Goal: Transaction & Acquisition: Purchase product/service

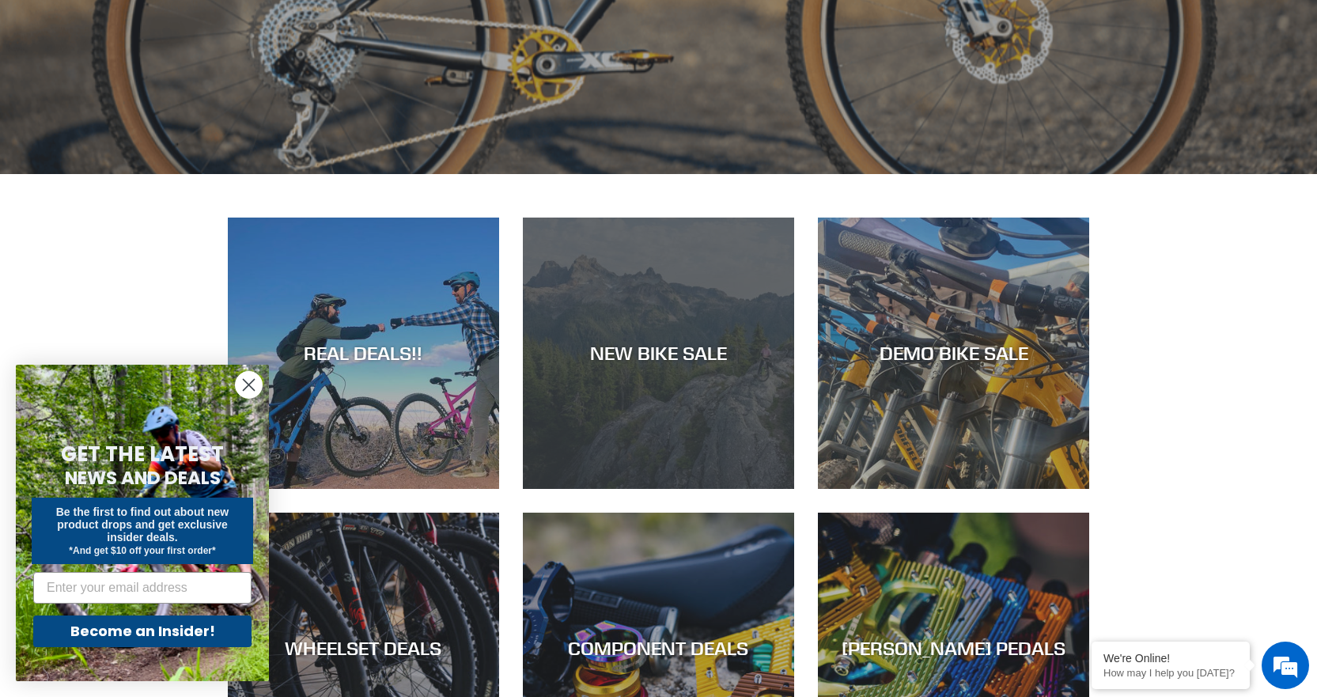
scroll to position [633, 0]
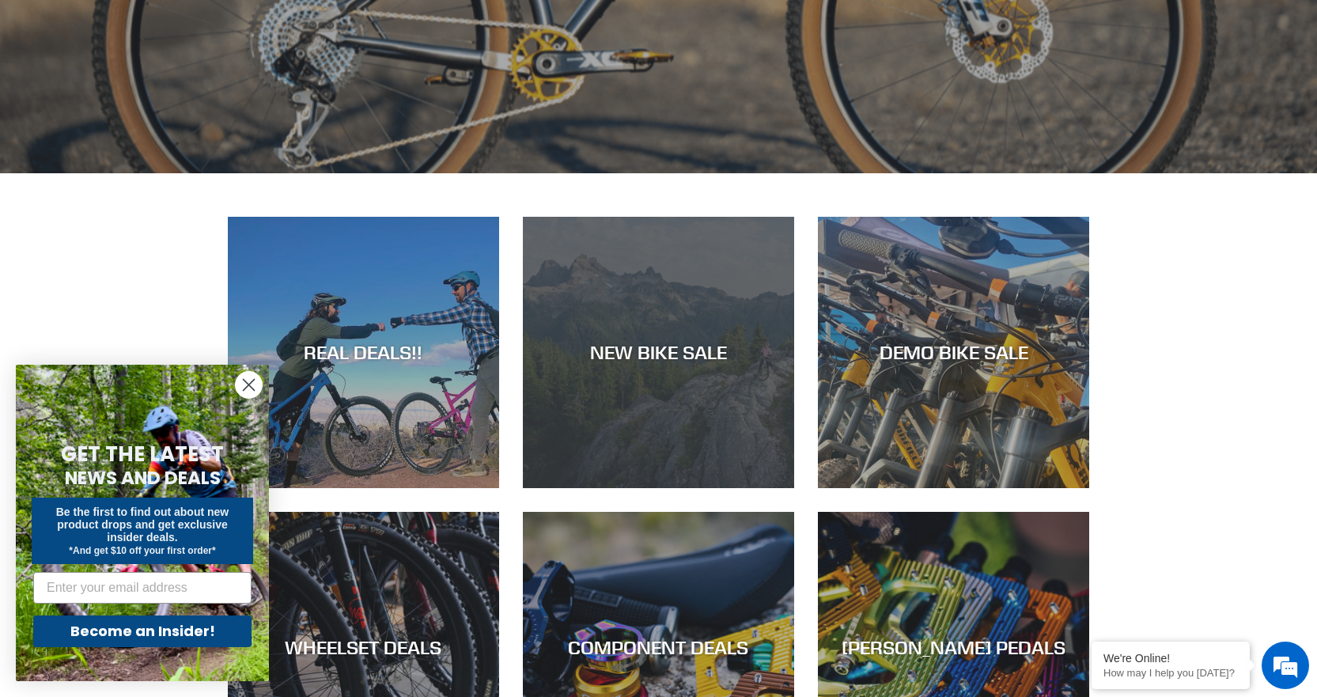
click at [657, 362] on div "NEW BIKE SALE" at bounding box center [658, 352] width 271 height 23
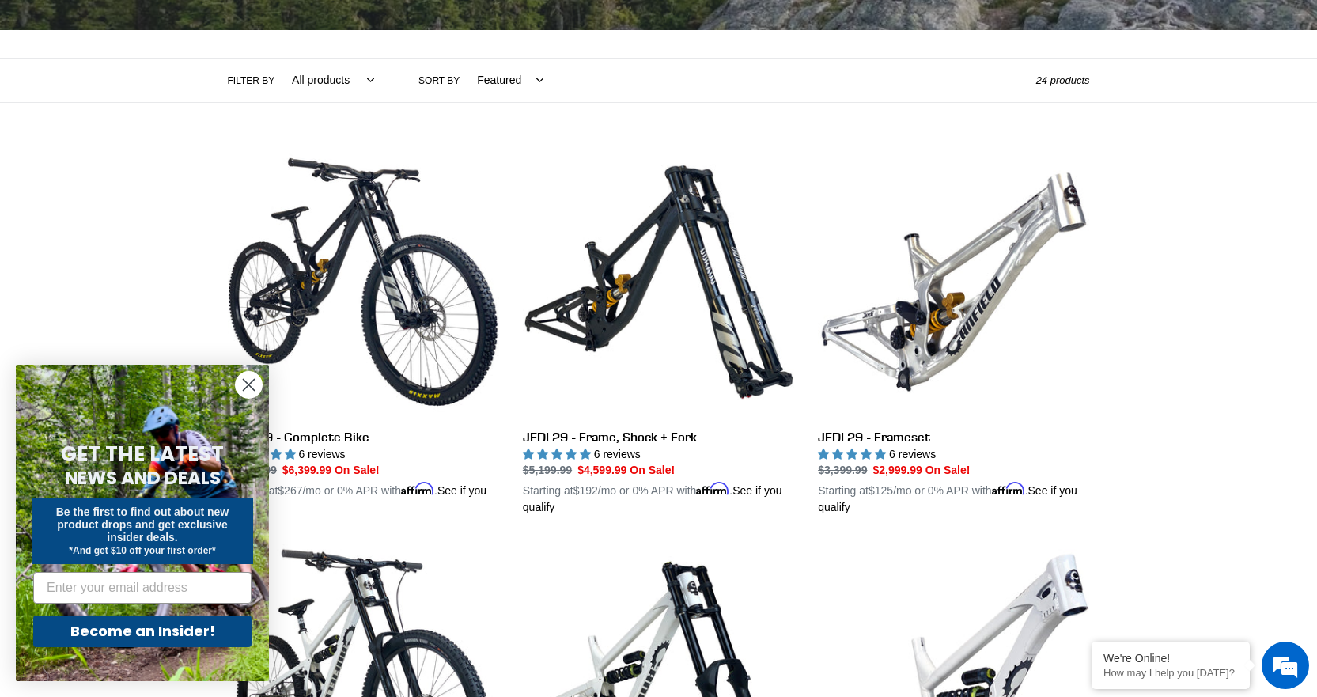
scroll to position [79, 0]
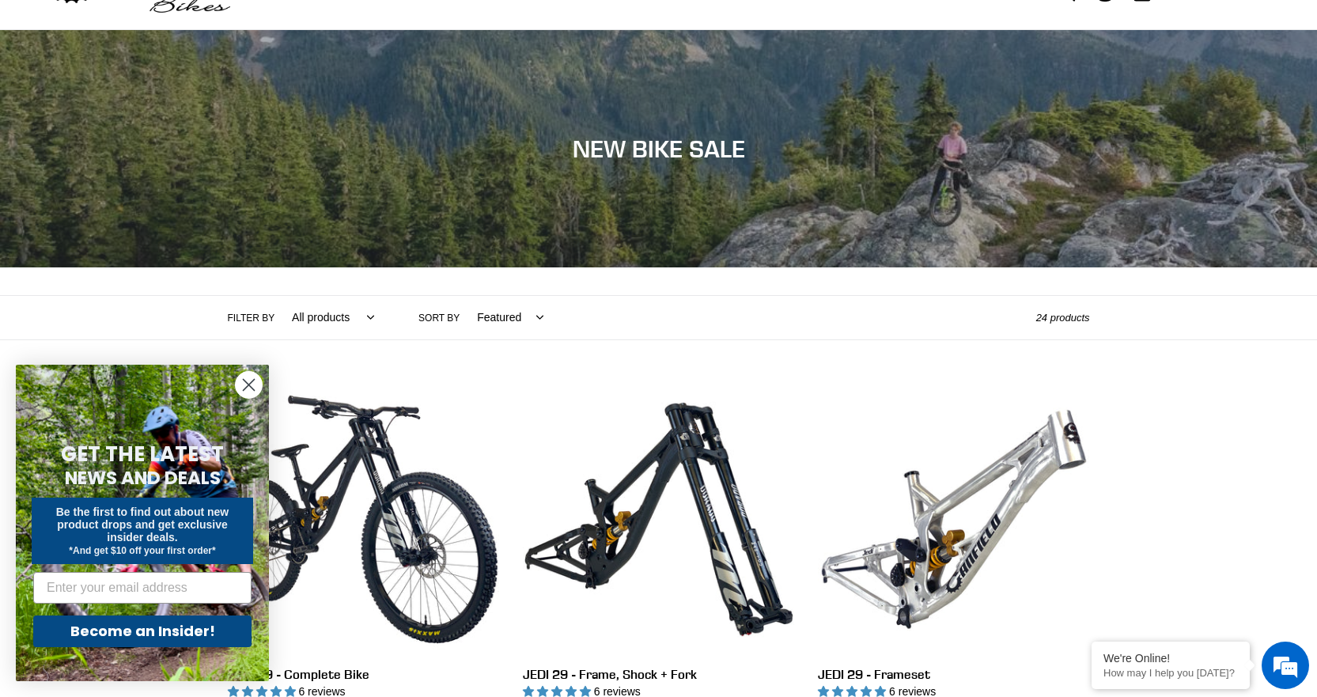
click at [301, 319] on select "All products 275 29er balance BFCM23 BFCM24 CBF Downhill Enduro Full Suspension…" at bounding box center [329, 318] width 103 height 44
select select "/collections/new-bikes-up-to-2400-off/hardtail"
click at [278, 296] on select "All products 275 29er balance BFCM23 BFCM24 CBF Downhill Enduro Full Suspension…" at bounding box center [329, 318] width 103 height 44
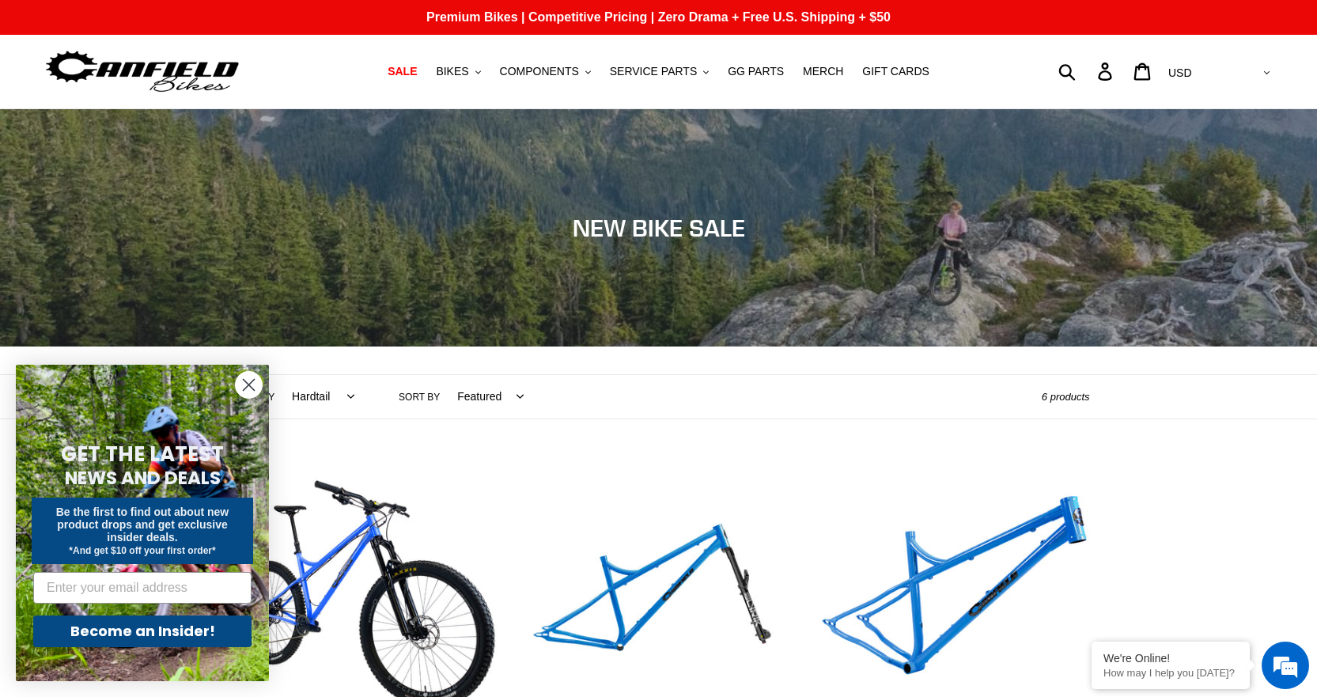
click at [248, 382] on circle "Close dialog" at bounding box center [249, 385] width 26 height 26
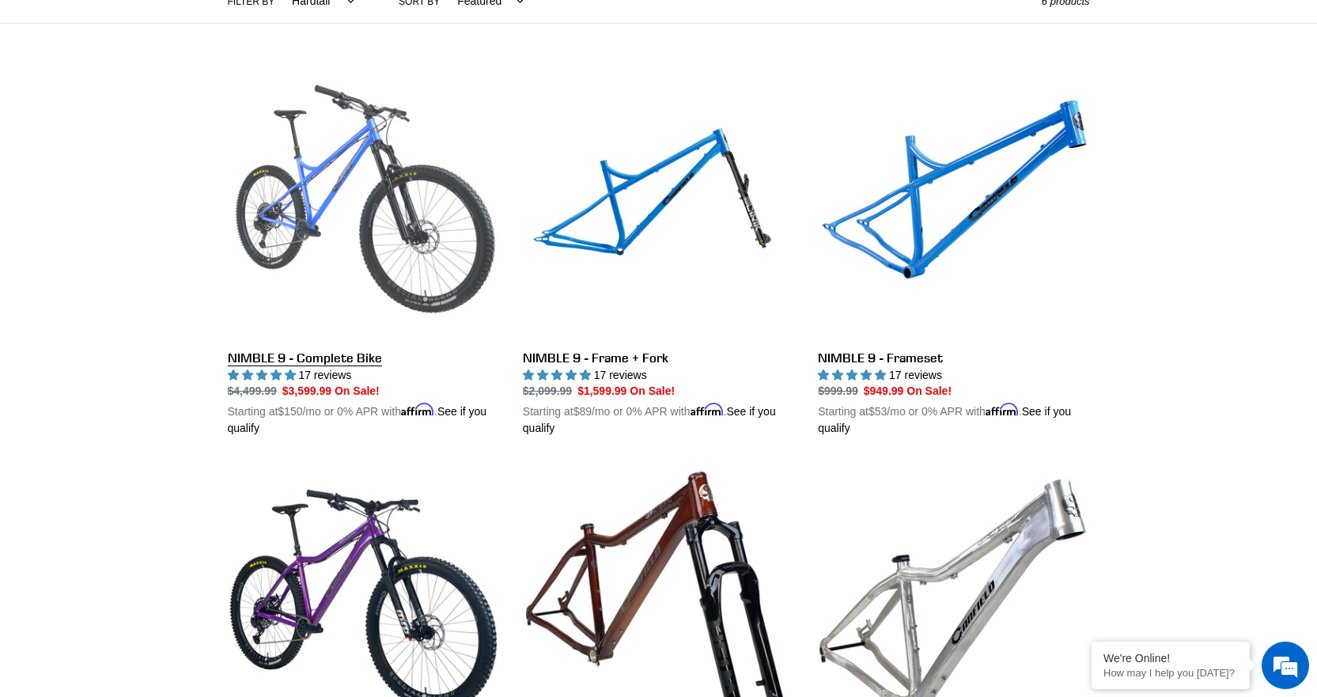
click at [305, 364] on link "NIMBLE 9 - Complete Bike" at bounding box center [363, 252] width 271 height 370
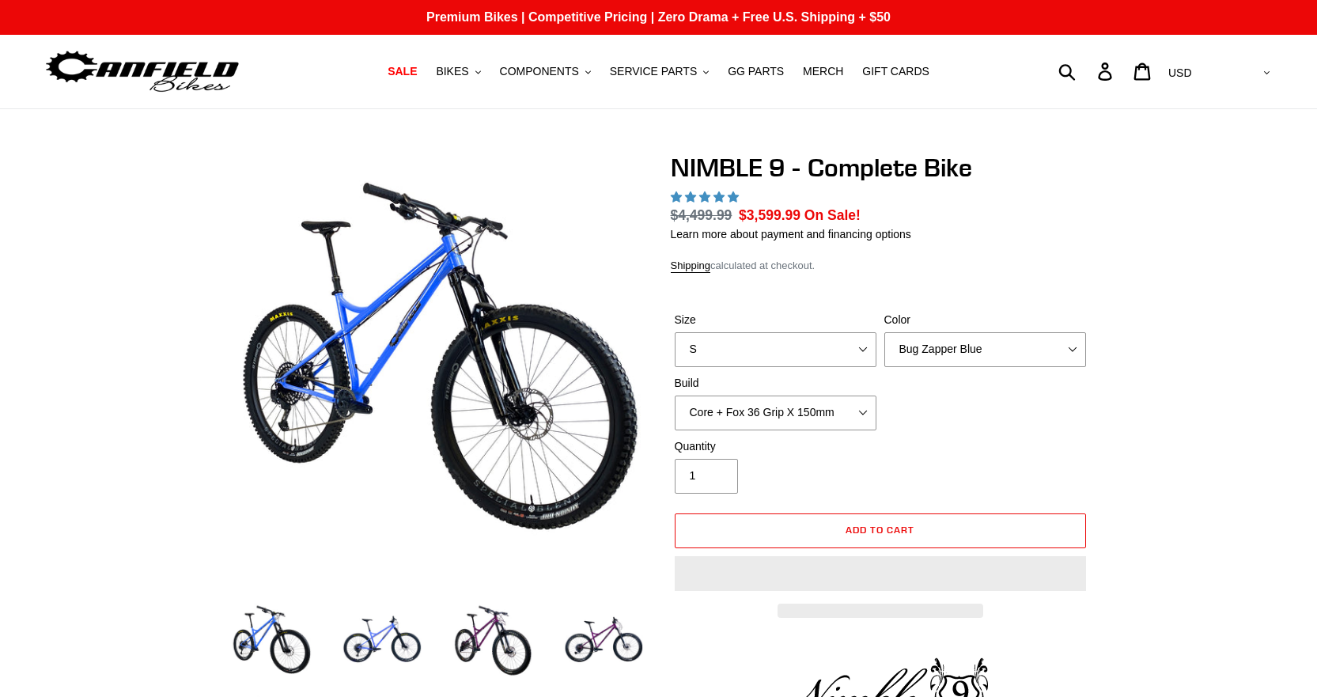
select select "highest-rating"
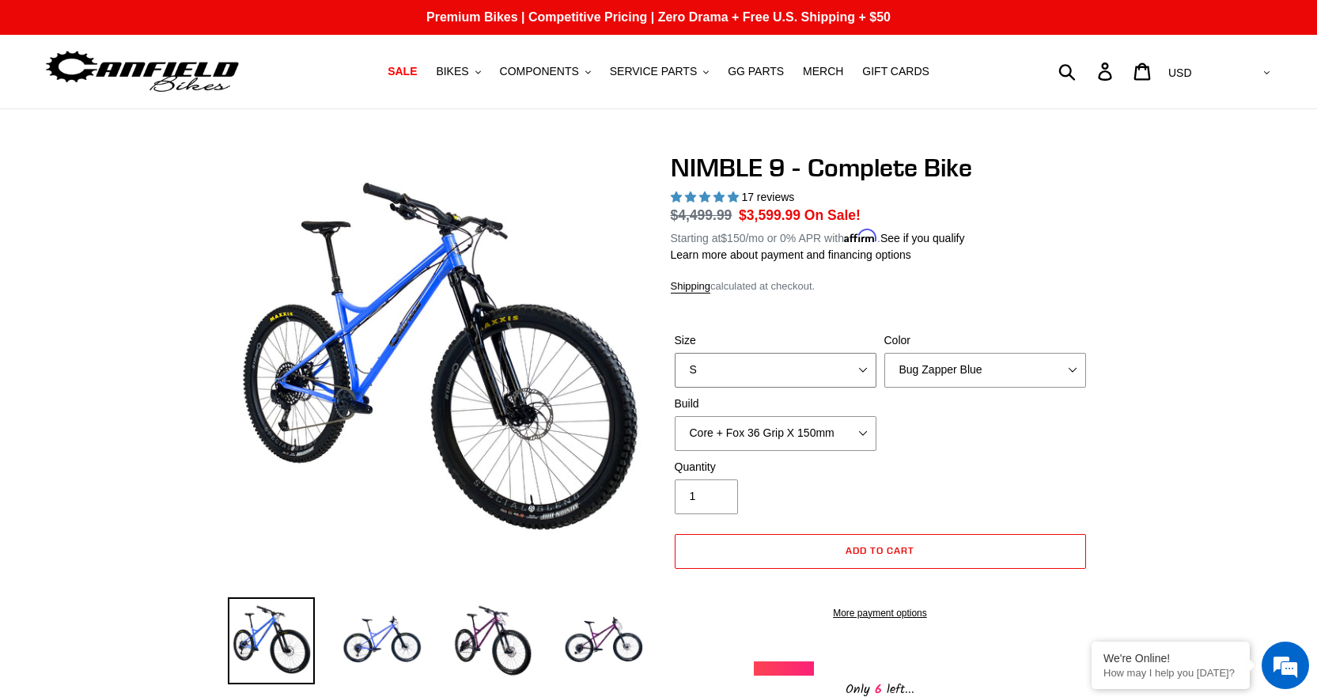
click at [761, 375] on select "S M L XL" at bounding box center [776, 370] width 202 height 35
select select "M"
click at [675, 353] on select "S M L XL" at bounding box center [776, 370] width 202 height 35
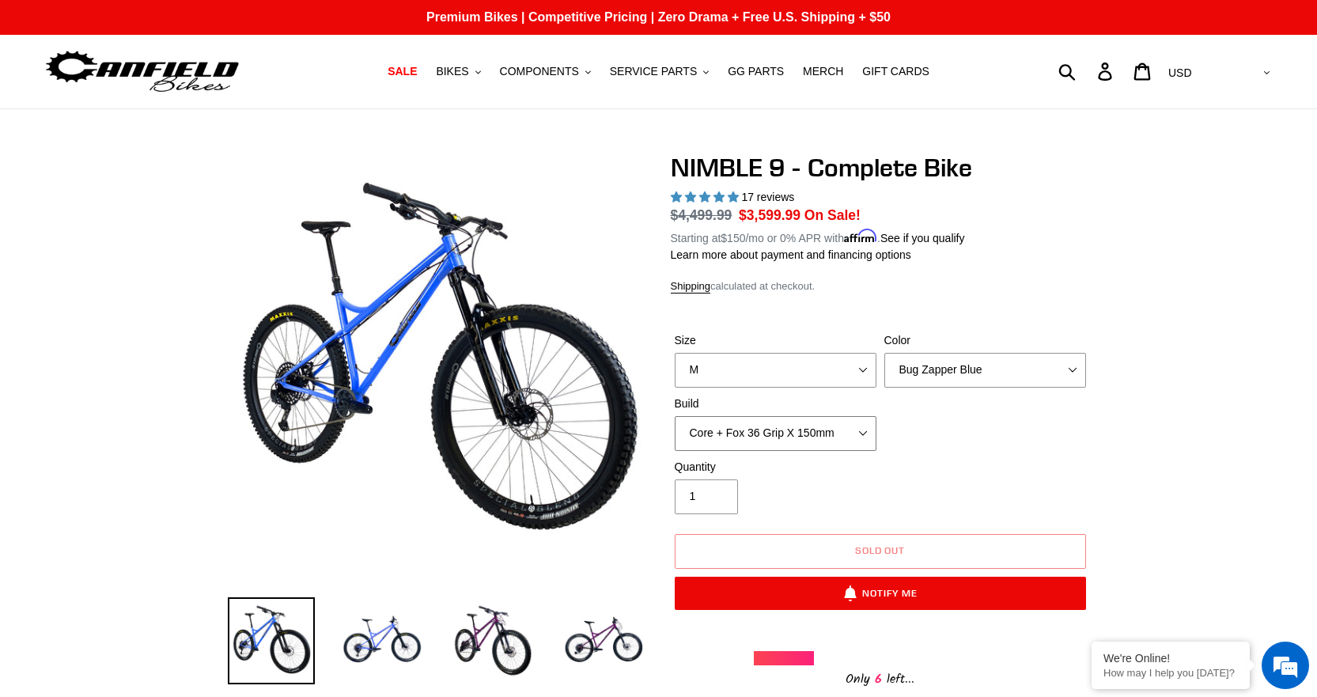
click at [862, 429] on select "Core + Fox 36 Grip X 150mm Pro + Fox 36 Grip X 150mm Core + RockShox Lyrik Ulti…" at bounding box center [776, 433] width 202 height 35
